Goal: Transaction & Acquisition: Purchase product/service

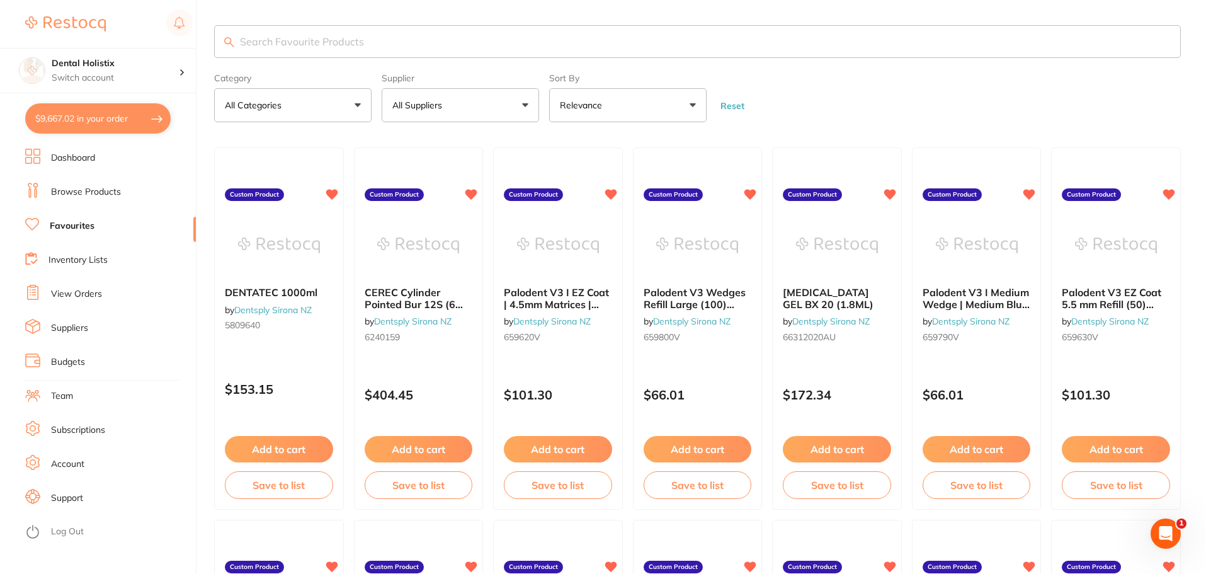
click at [207, 130] on div "$9,667.02 Dental Holistix Switch account Dental Holistix $9,667.02 in your orde…" at bounding box center [603, 287] width 1206 height 574
type textarea "Please honor any current specials, Thanks!"
type textarea "Please honor any current specials. Thanks :-)"
type textarea "Please honor an current specials. Thanks :)am"
click at [424, 43] on input "search" at bounding box center [697, 41] width 967 height 33
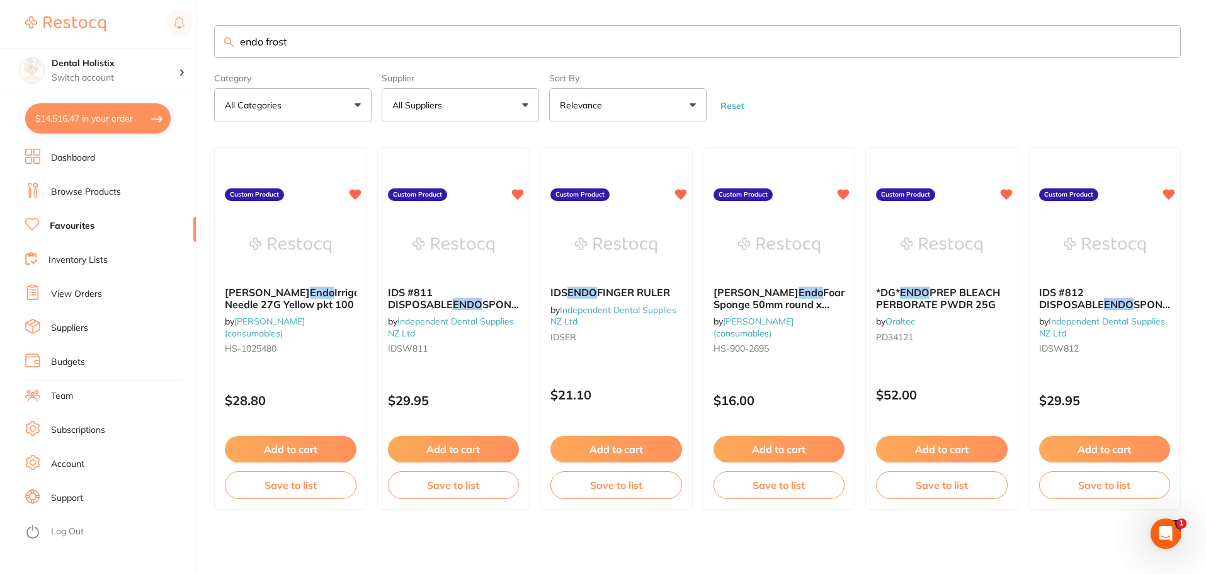
drag, startPoint x: 345, startPoint y: 44, endPoint x: -14, endPoint y: 42, distance: 359.6
click at [0, 42] on html "$14,516.47 Dental Holistix Switch account Dental Holistix $14,516.47 in your or…" at bounding box center [603, 287] width 1206 height 574
type input "endo bite"
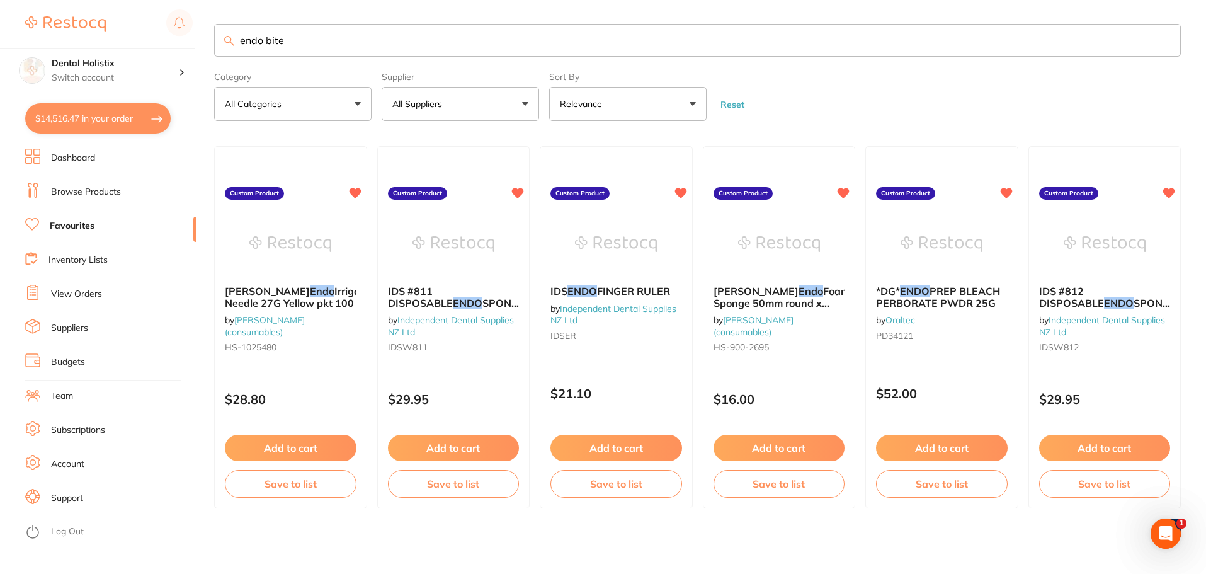
drag, startPoint x: 185, startPoint y: 43, endPoint x: 115, endPoint y: 43, distance: 70.5
click at [115, 43] on div "$14,516.47 Dental Holistix Switch account Dental Holistix $14,516.47 in your or…" at bounding box center [603, 286] width 1206 height 574
click at [525, 96] on button "All Suppliers" at bounding box center [460, 104] width 157 height 34
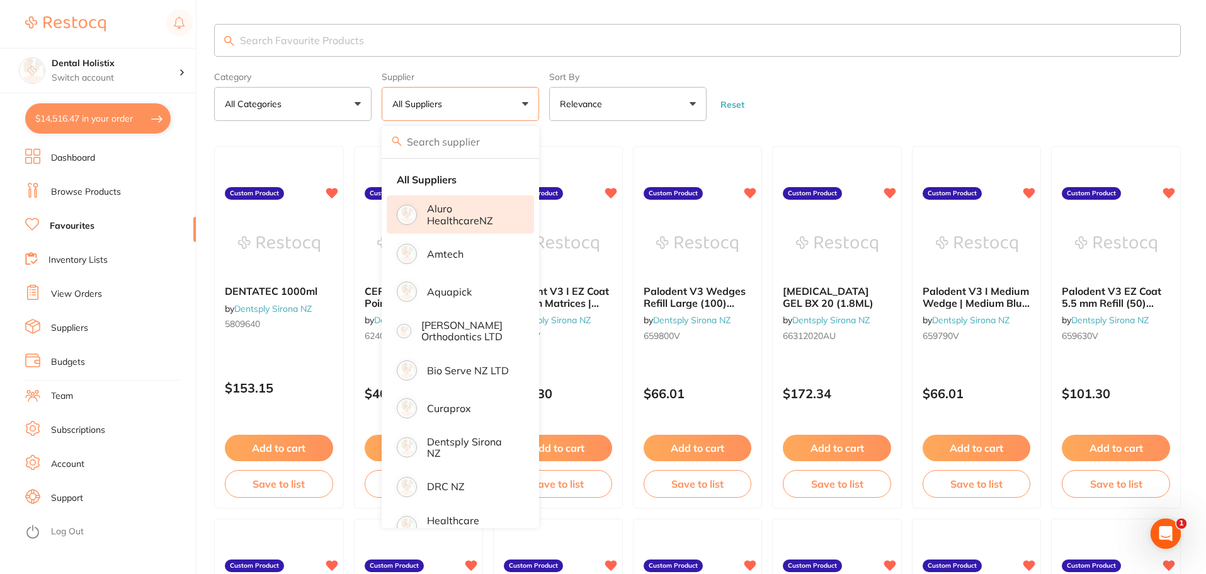
click at [475, 209] on p "Aluro HealthcareNZ" at bounding box center [471, 214] width 89 height 23
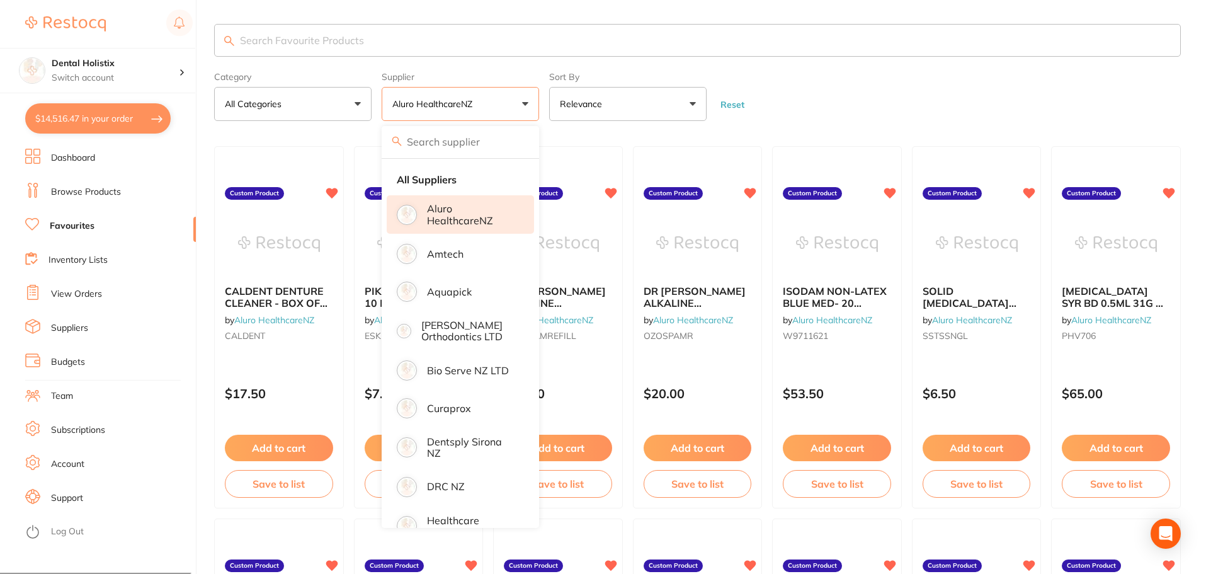
click at [325, 40] on input "search" at bounding box center [697, 40] width 967 height 33
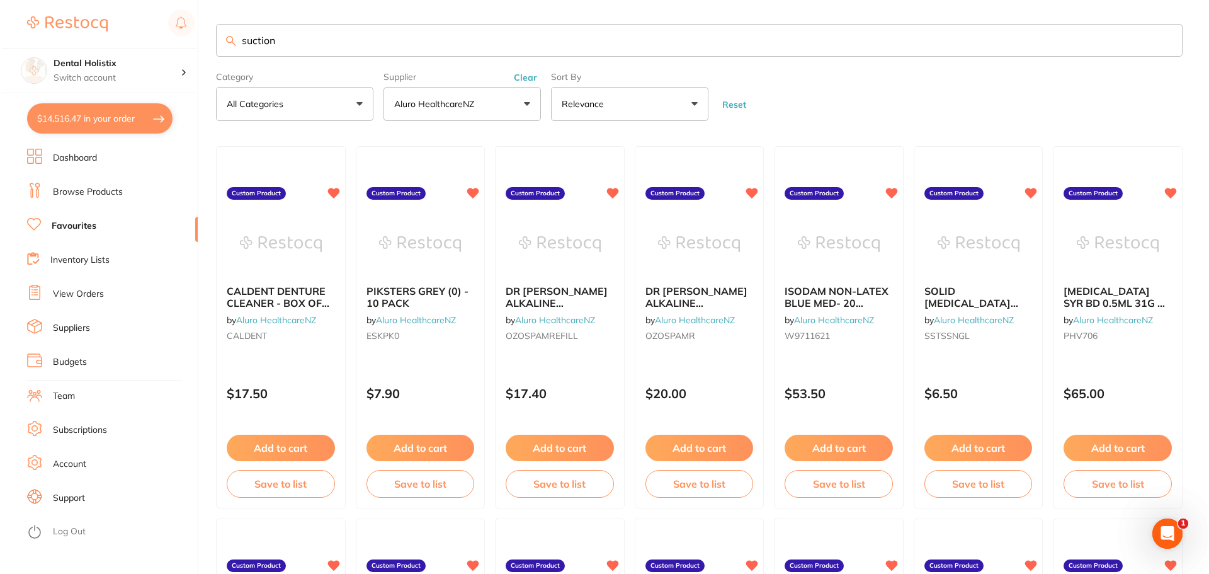
scroll to position [0, 0]
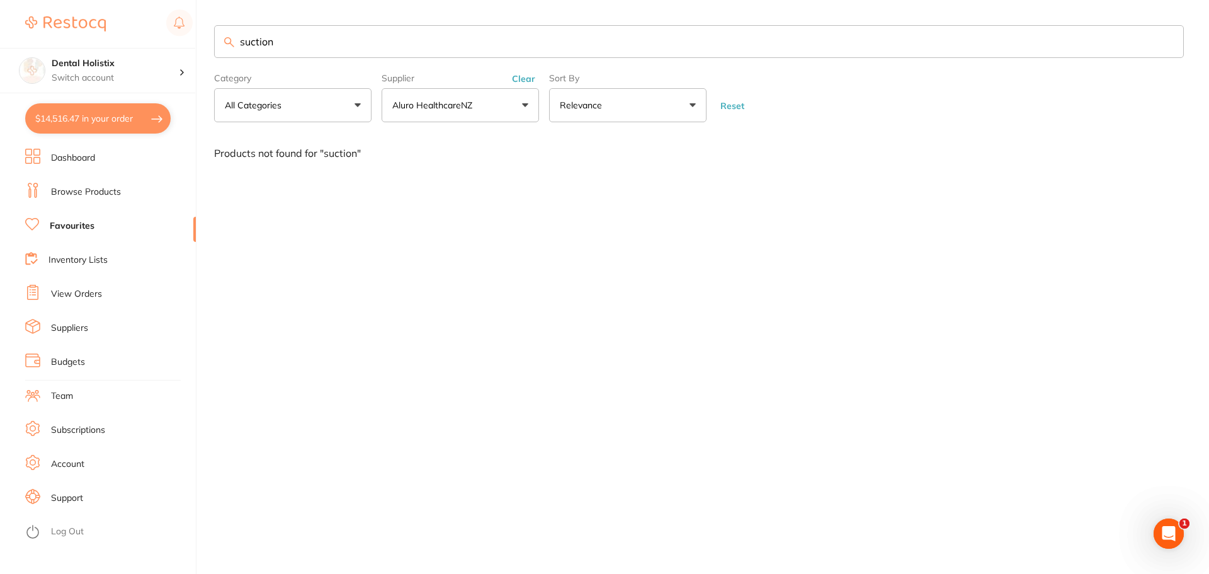
type input "suction"
